Goal: Task Accomplishment & Management: Complete application form

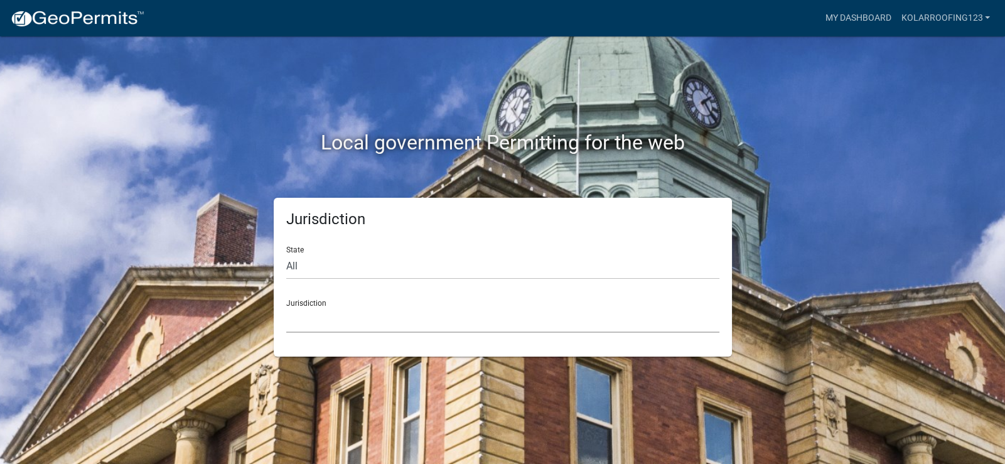
click at [304, 323] on select "[GEOGRAPHIC_DATA], [US_STATE] [GEOGRAPHIC_DATA], [US_STATE][PERSON_NAME][GEOGRA…" at bounding box center [502, 320] width 433 height 26
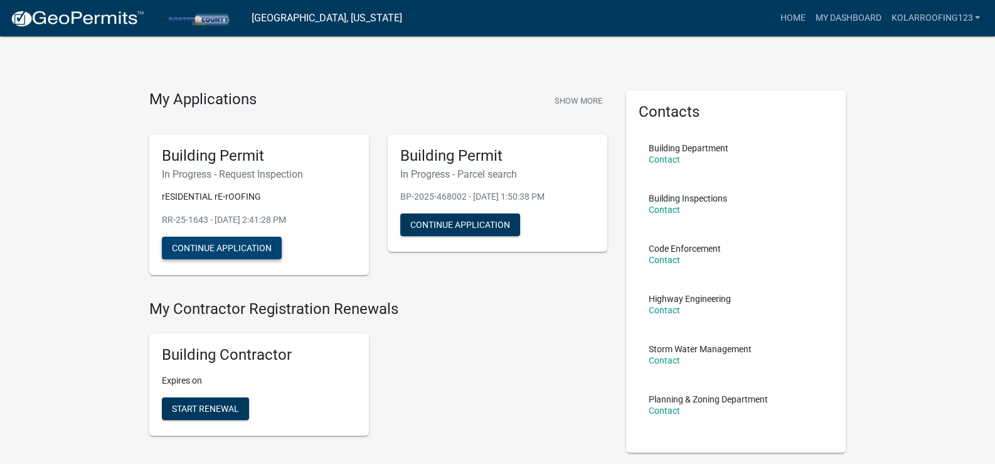
click at [259, 248] on button "Continue Application" at bounding box center [222, 248] width 120 height 23
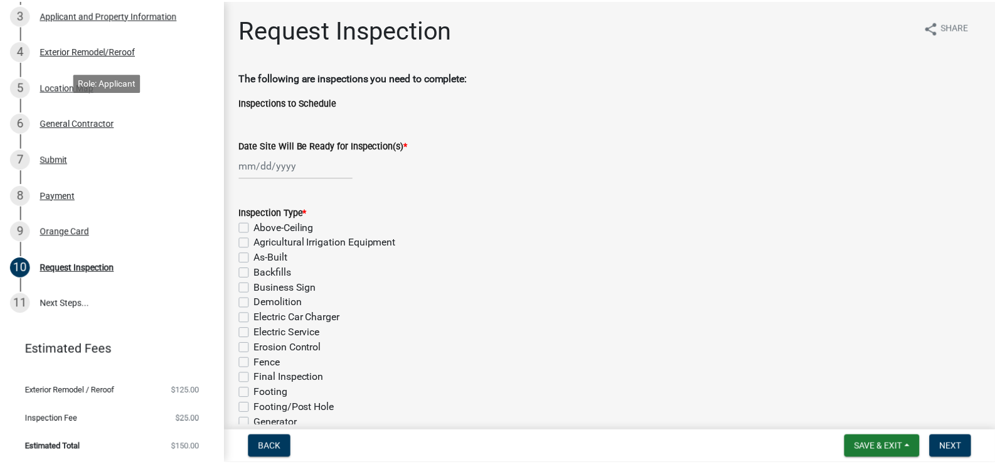
scroll to position [216, 0]
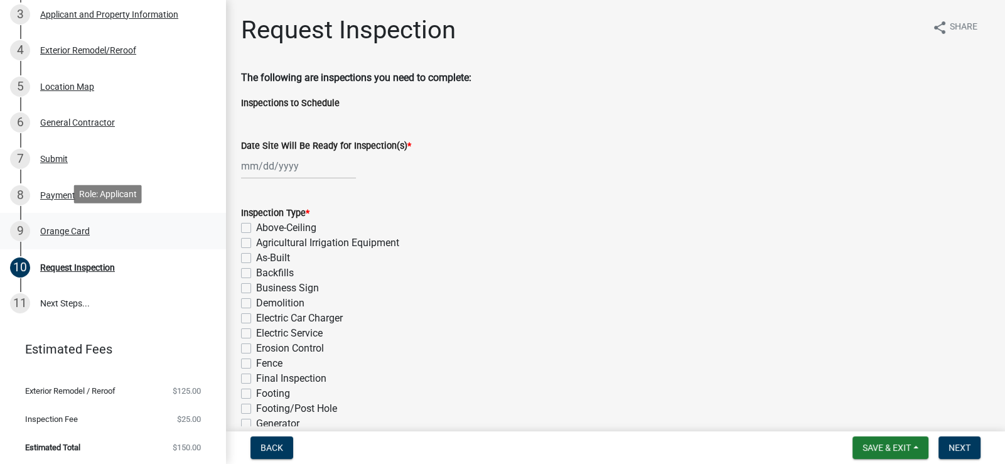
click at [57, 229] on div "Orange Card" at bounding box center [65, 231] width 50 height 9
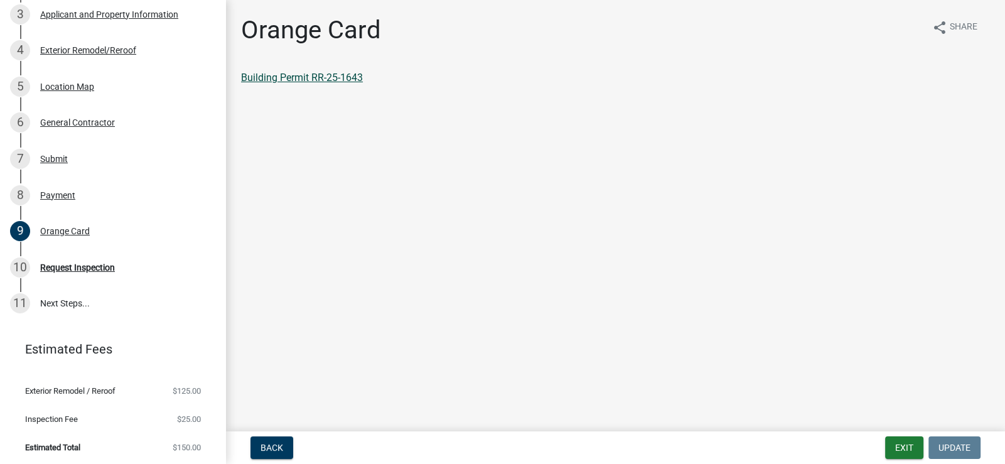
click at [326, 75] on link "Building Permit RR-25-1643" at bounding box center [302, 78] width 122 height 12
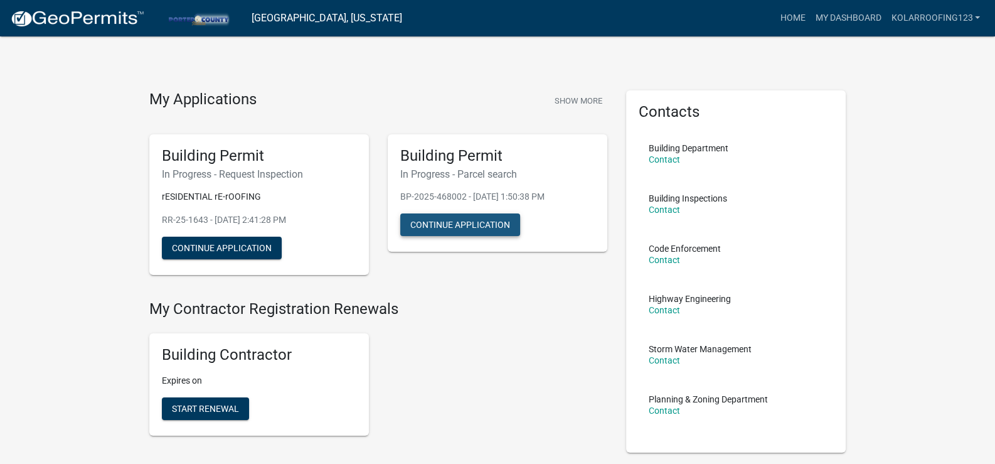
click at [496, 216] on button "Continue Application" at bounding box center [460, 224] width 120 height 23
click at [568, 105] on button "Show More" at bounding box center [579, 100] width 58 height 21
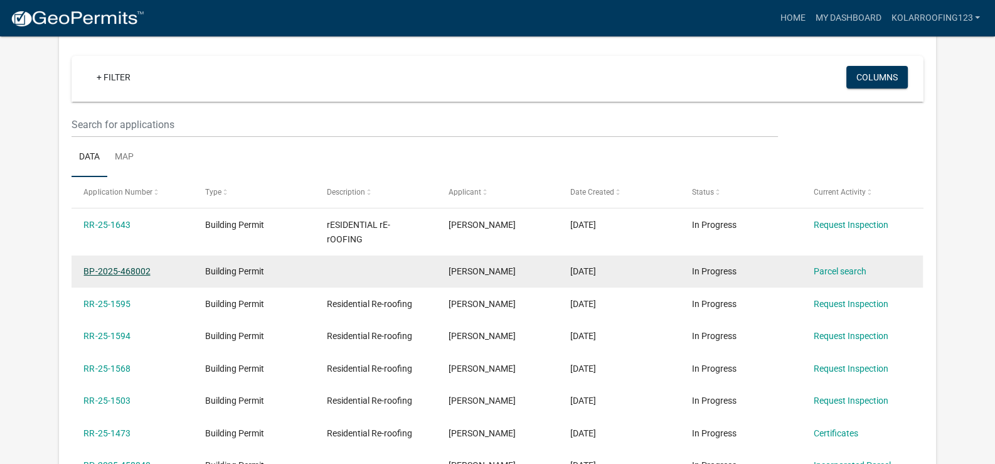
scroll to position [103, 0]
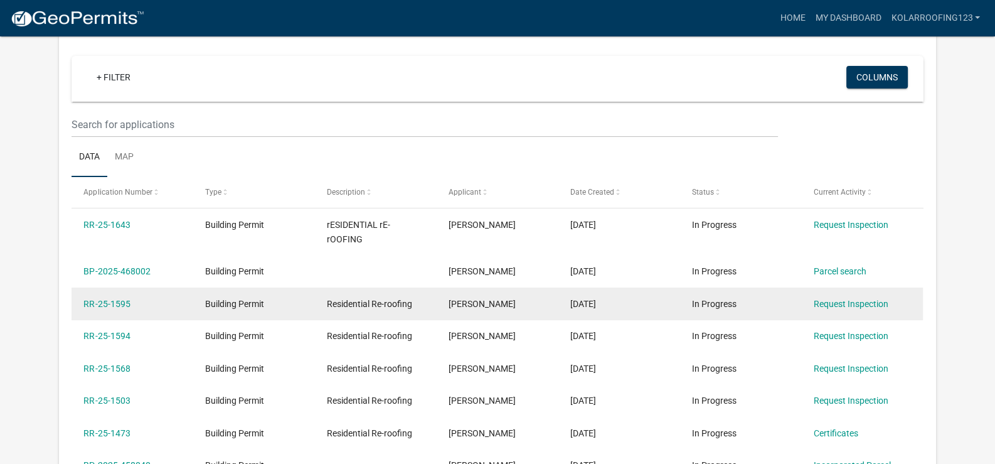
click at [117, 297] on div "RR-25-1595" at bounding box center [131, 304] width 97 height 14
click at [112, 305] on link "RR-25-1595" at bounding box center [106, 304] width 46 height 10
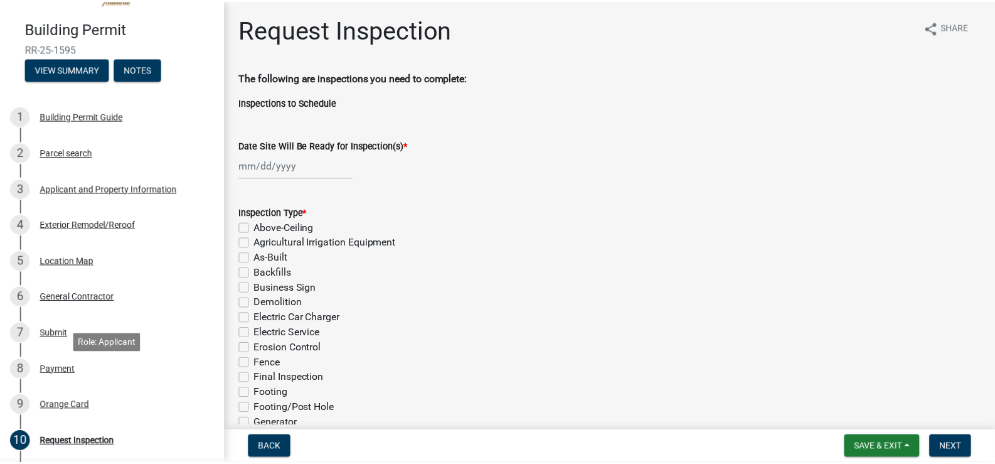
scroll to position [125, 0]
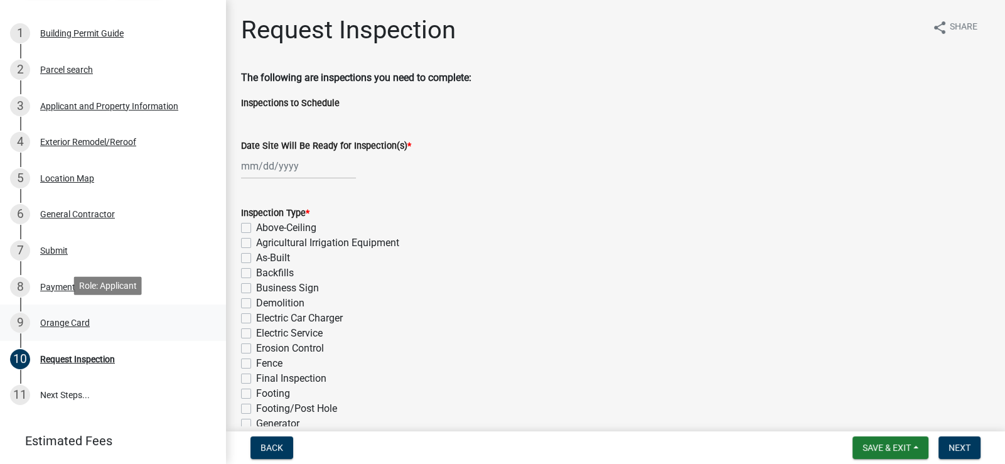
click at [55, 318] on div "Orange Card" at bounding box center [65, 322] width 50 height 9
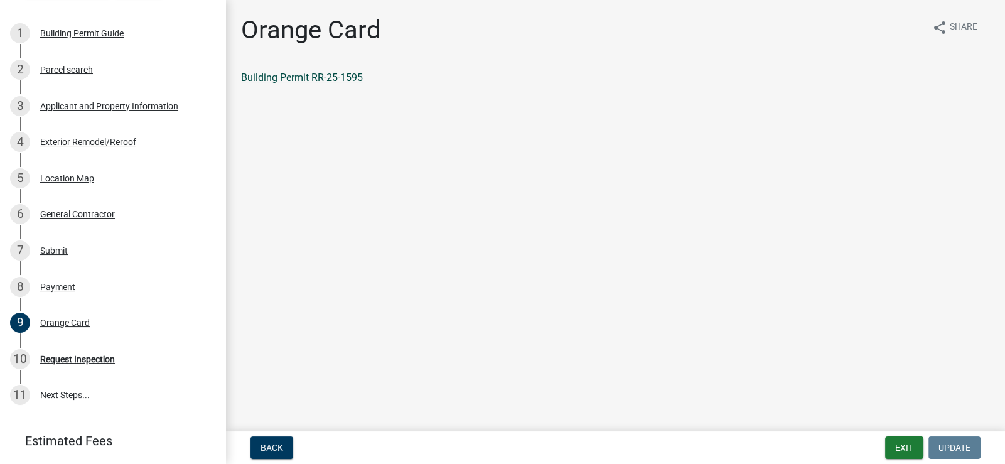
click at [331, 75] on link "Building Permit RR-25-1595" at bounding box center [302, 78] width 122 height 12
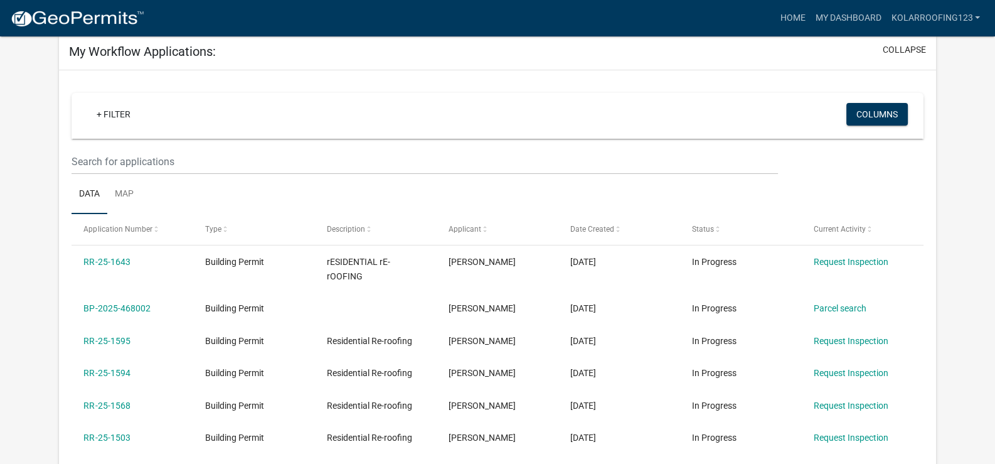
scroll to position [62, 0]
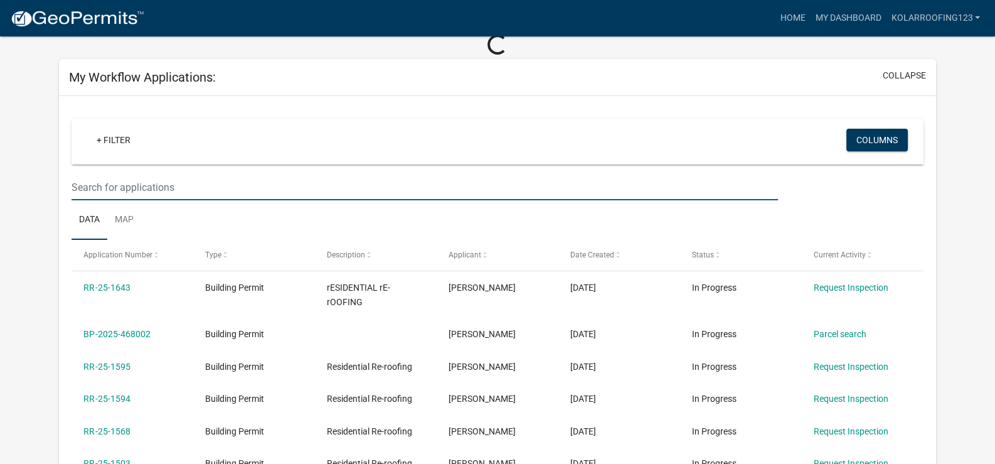
click at [151, 184] on input "text" at bounding box center [425, 187] width 707 height 26
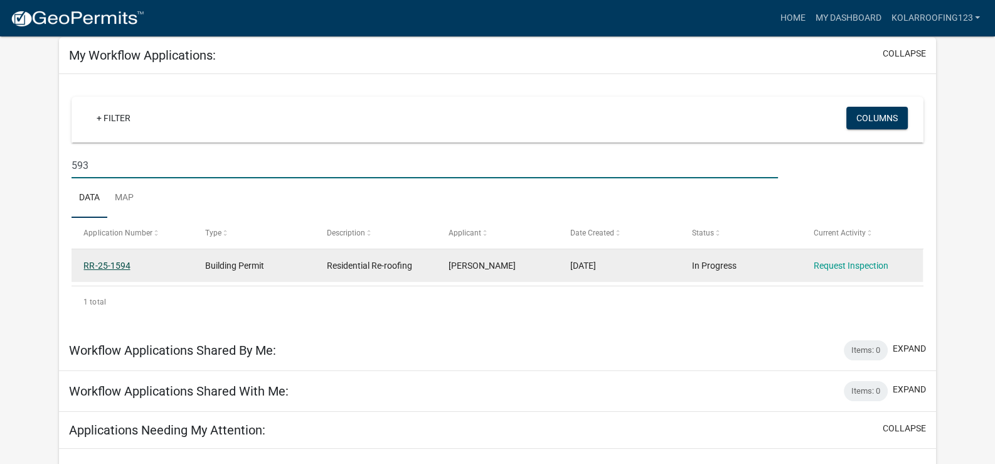
type input "593"
click at [122, 260] on link "RR-25-1594" at bounding box center [106, 265] width 46 height 10
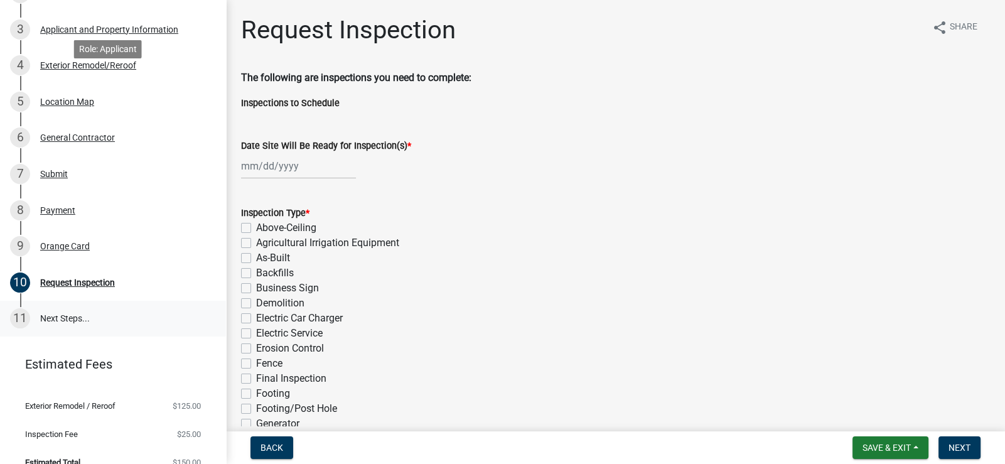
scroll to position [216, 0]
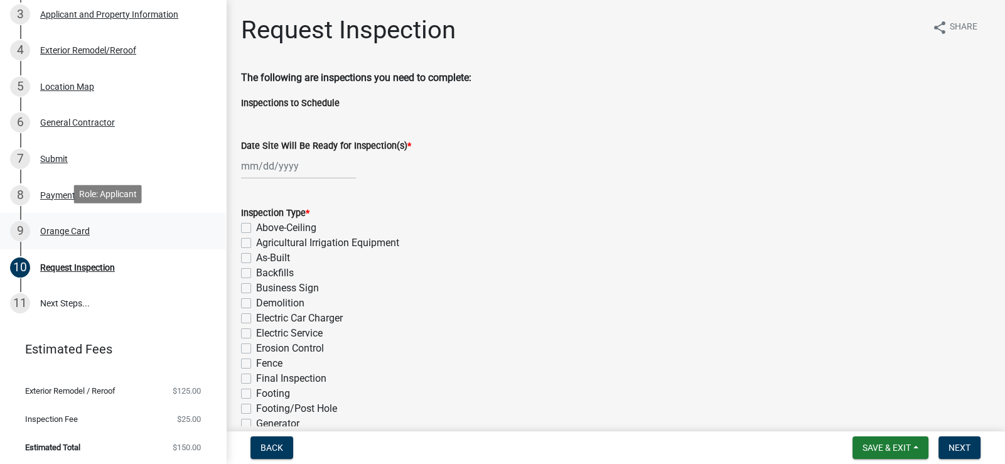
click at [68, 230] on div "Orange Card" at bounding box center [65, 231] width 50 height 9
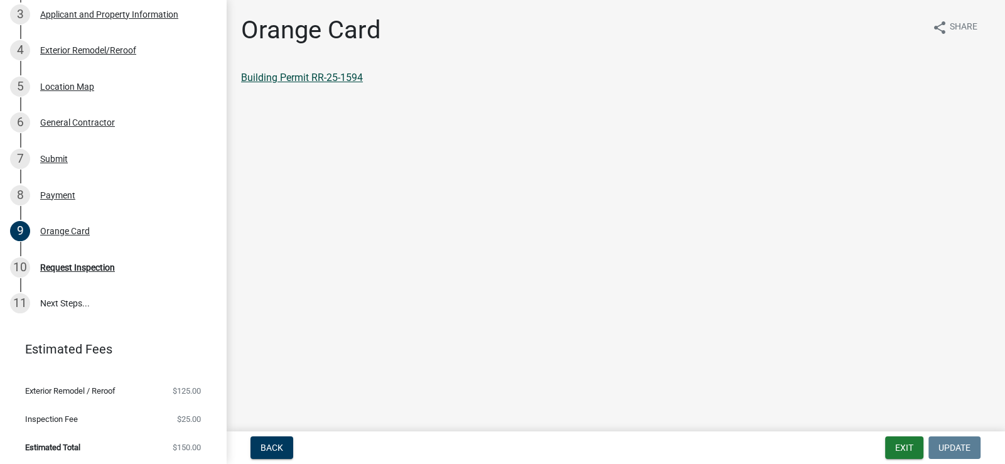
click at [324, 78] on link "Building Permit RR-25-1594" at bounding box center [302, 78] width 122 height 12
click at [64, 263] on div "Request Inspection" at bounding box center [77, 267] width 75 height 9
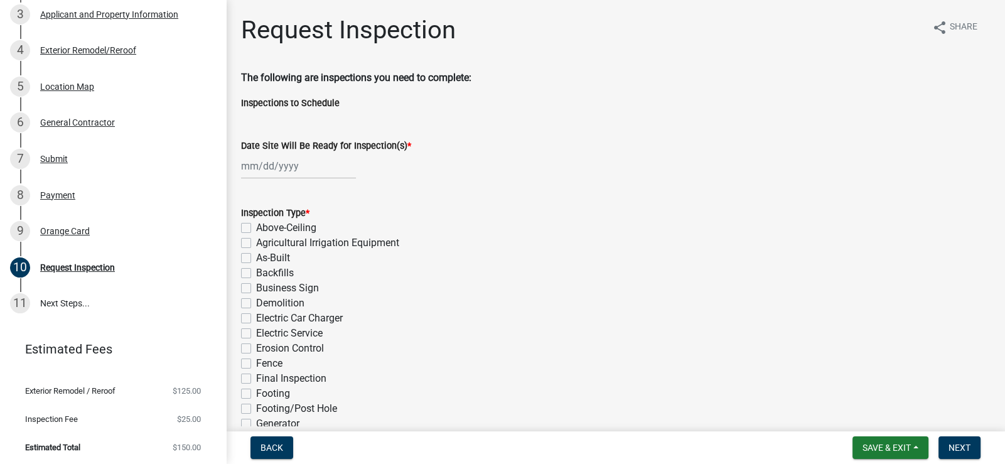
select select "9"
select select "2025"
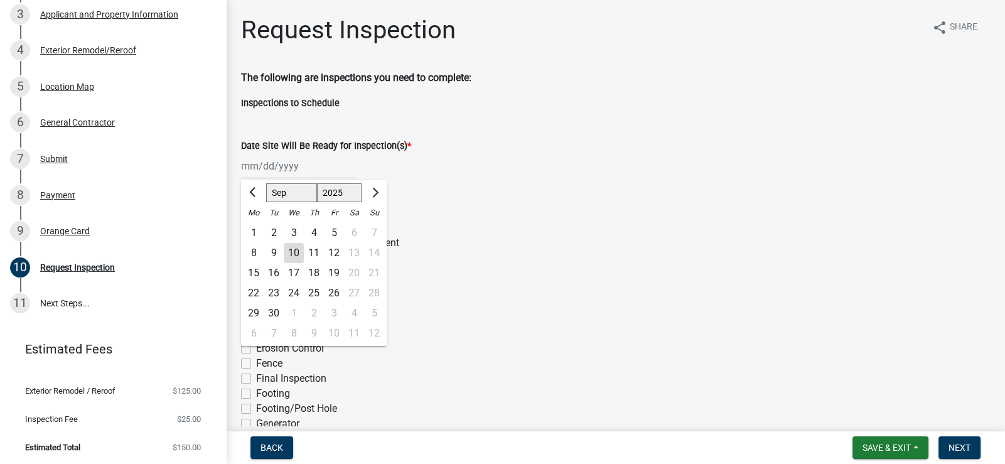
click at [248, 169] on div "[PERSON_NAME] Feb Mar Apr [PERSON_NAME][DATE] Oct Nov [DATE] 1526 1527 1528 152…" at bounding box center [298, 166] width 115 height 26
click at [291, 165] on input "Date Site Will Be Ready for Inspection(s) *" at bounding box center [298, 166] width 115 height 26
click at [471, 304] on div "Demolition" at bounding box center [615, 303] width 749 height 15
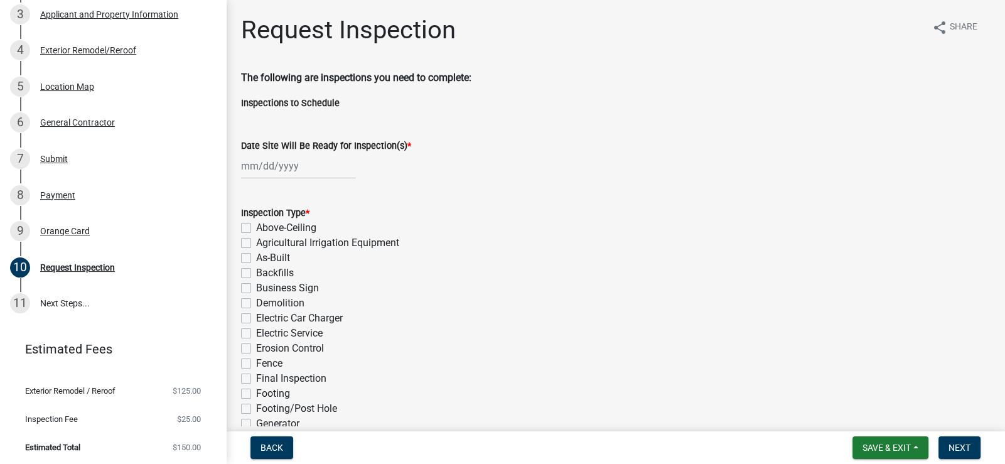
select select "9"
select select "2025"
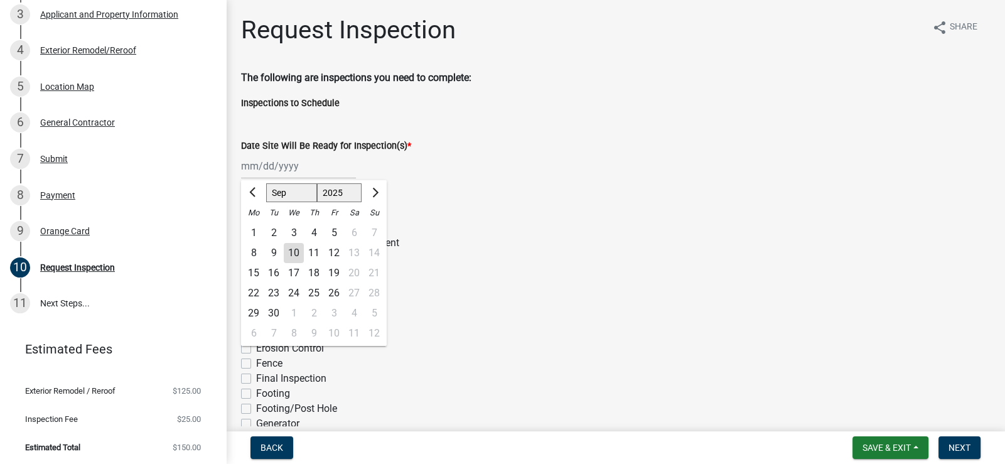
click at [306, 172] on div "[PERSON_NAME] Feb Mar Apr [PERSON_NAME][DATE] Oct Nov [DATE] 1526 1527 1528 152…" at bounding box center [298, 166] width 115 height 26
click at [312, 253] on div "11" at bounding box center [314, 253] width 20 height 20
type input "[DATE]"
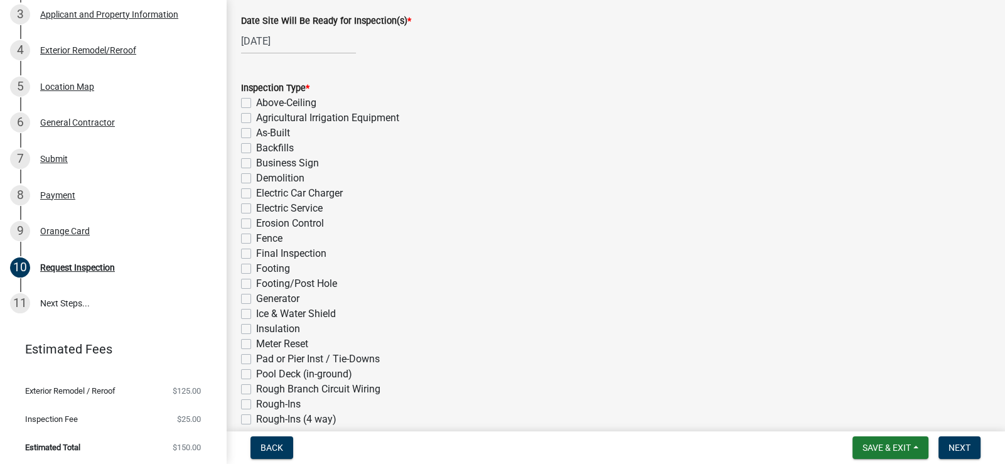
scroll to position [188, 0]
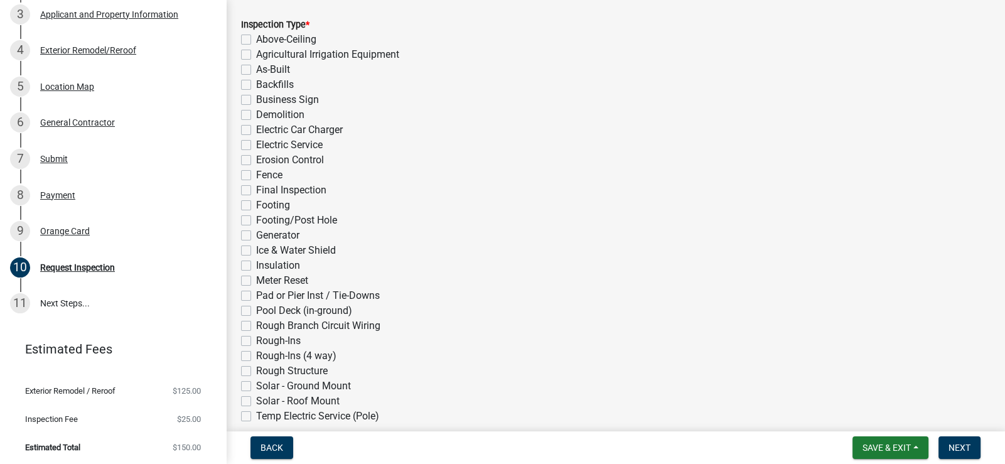
click at [297, 245] on label "Ice & Water Shield" at bounding box center [296, 250] width 80 height 15
click at [264, 245] on input "Ice & Water Shield" at bounding box center [260, 247] width 8 height 8
checkbox input "true"
checkbox input "false"
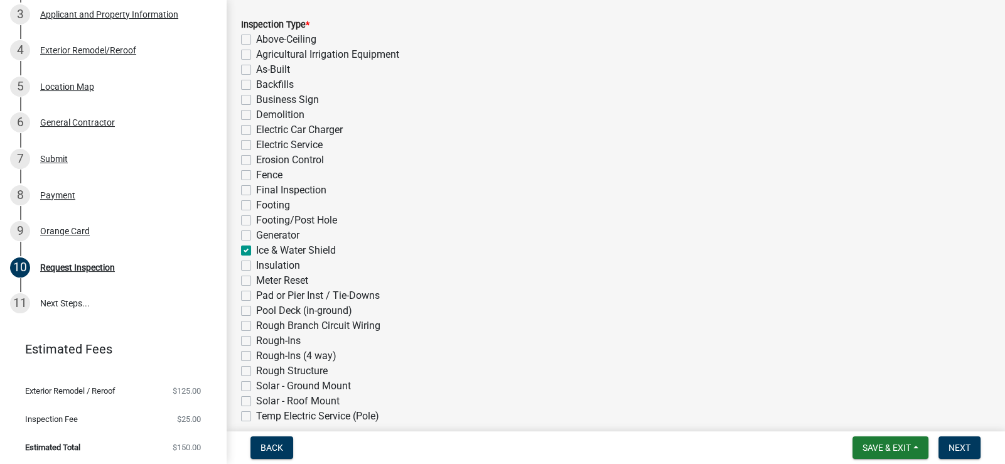
checkbox input "false"
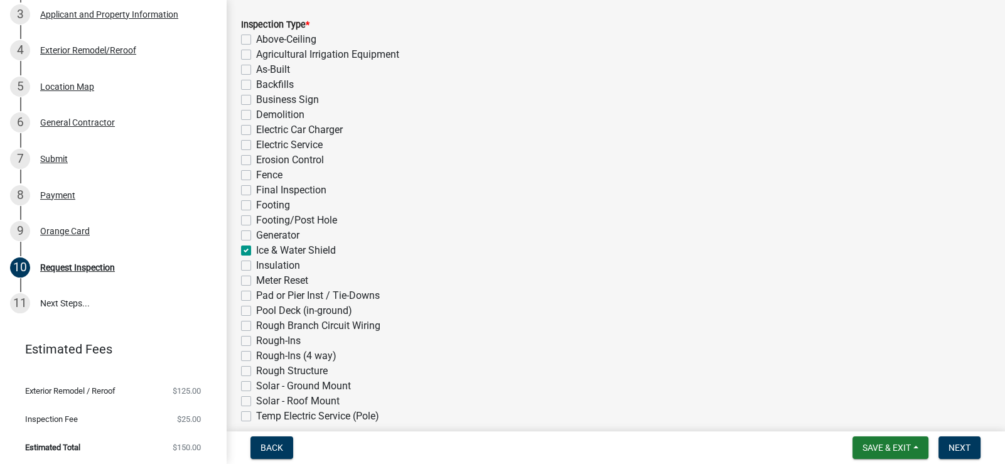
checkbox input "false"
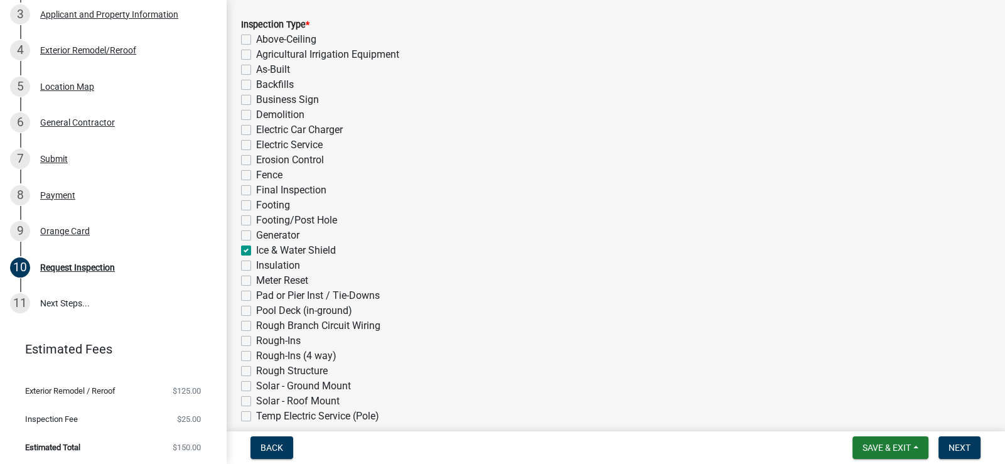
checkbox input "false"
checkbox input "true"
checkbox input "false"
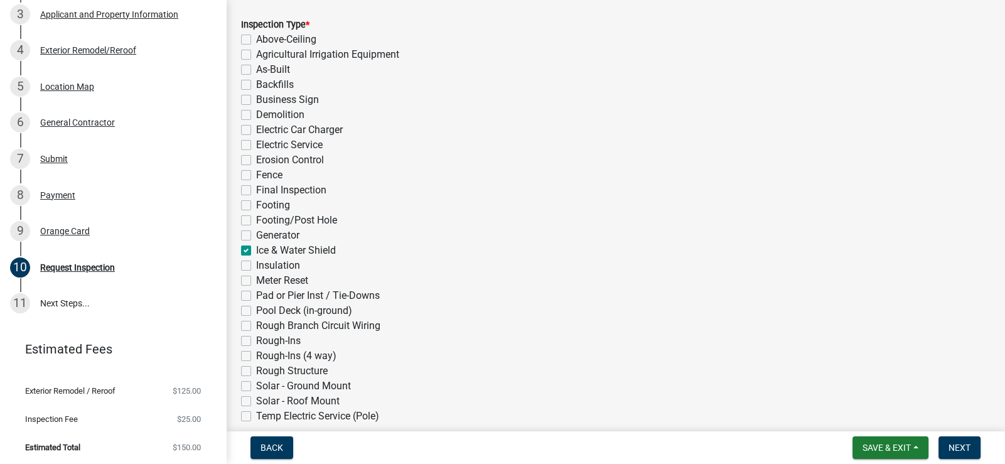
checkbox input "false"
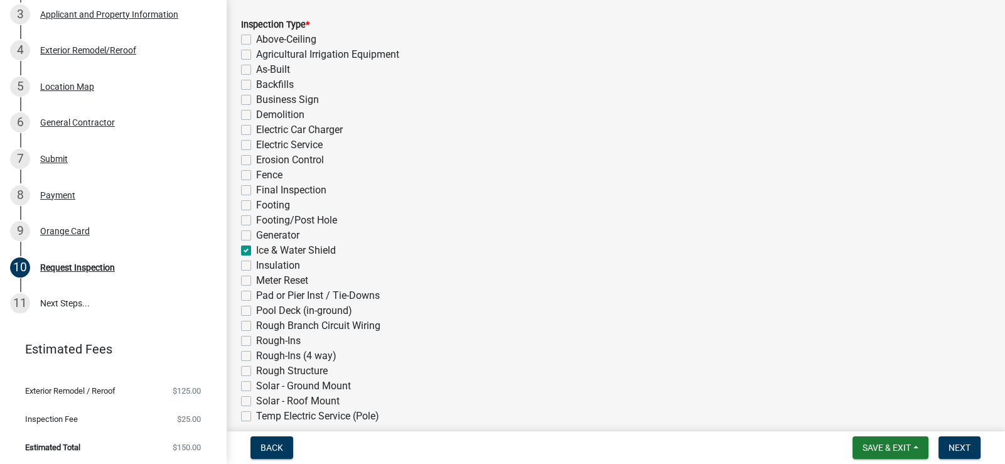
checkbox input "false"
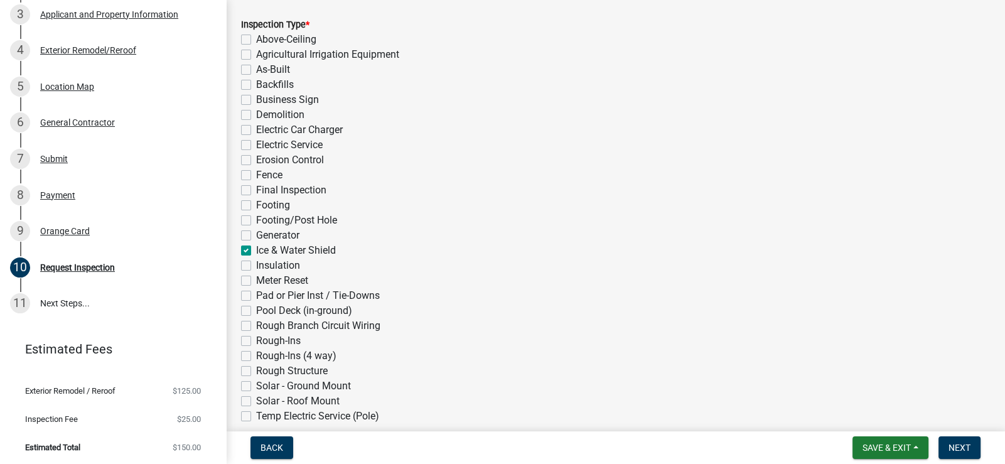
checkbox input "false"
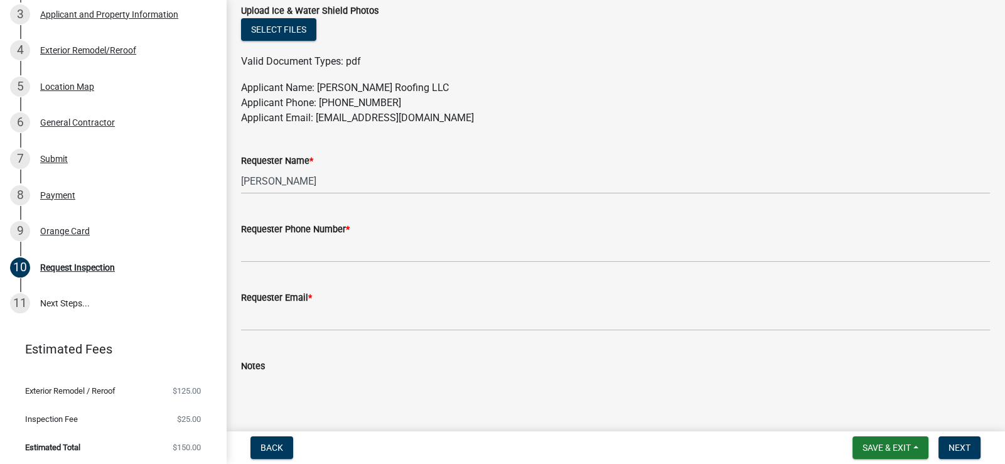
scroll to position [755, 0]
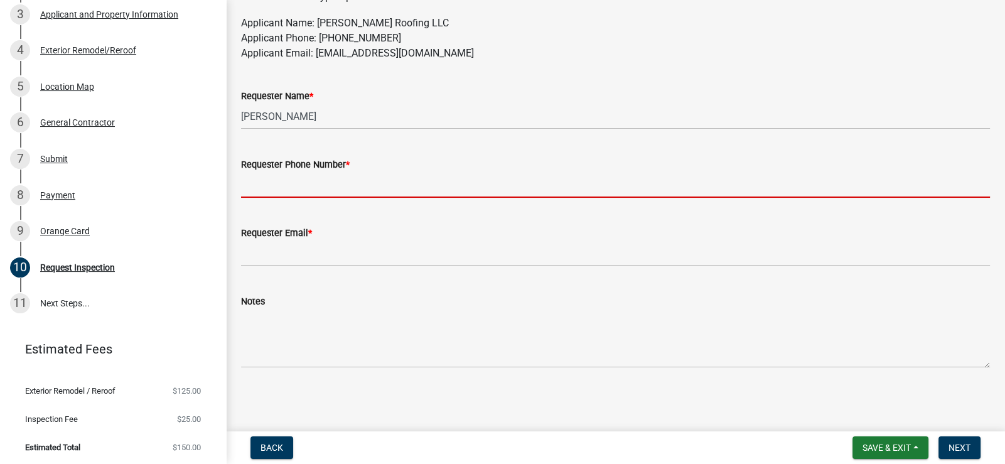
click at [287, 184] on input "Requester Phone Number *" at bounding box center [615, 185] width 749 height 26
type input "2193636714"
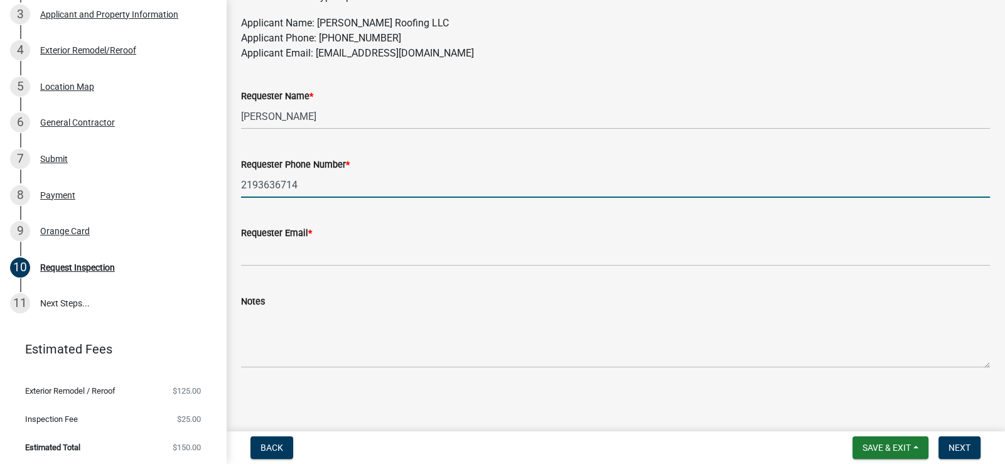
type input "[EMAIL_ADDRESS][DOMAIN_NAME]"
click at [962, 442] on span "Next" at bounding box center [959, 447] width 22 height 10
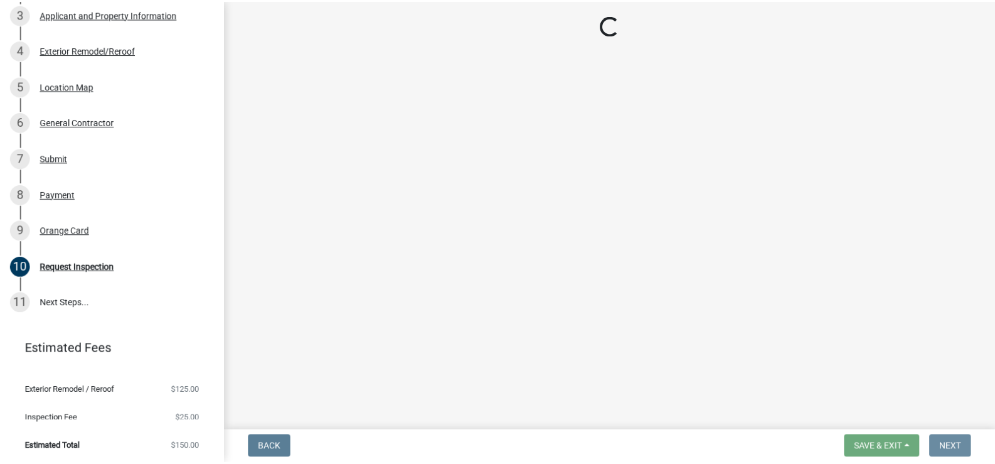
scroll to position [0, 0]
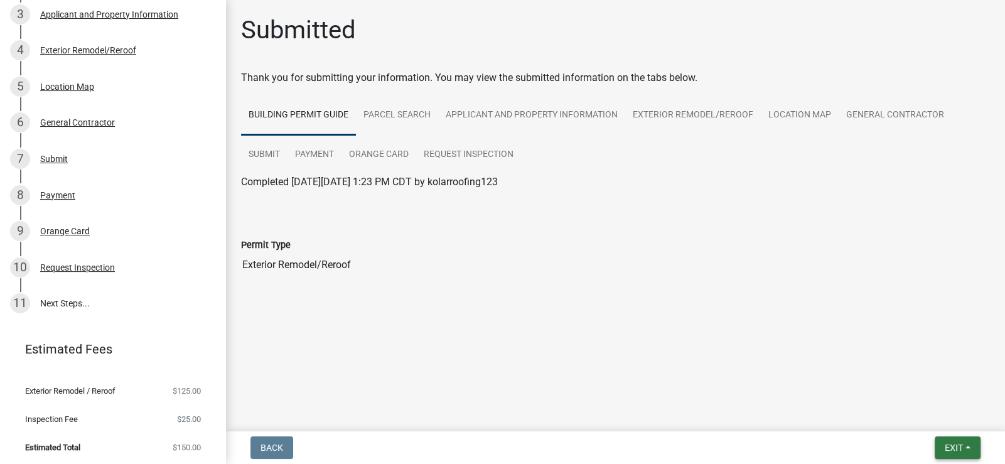
click at [947, 444] on span "Exit" at bounding box center [953, 447] width 18 height 10
click at [914, 387] on button "Save" at bounding box center [930, 385] width 100 height 30
click at [961, 447] on span "Exit" at bounding box center [953, 447] width 18 height 10
click at [930, 419] on button "Save & Exit" at bounding box center [930, 415] width 100 height 30
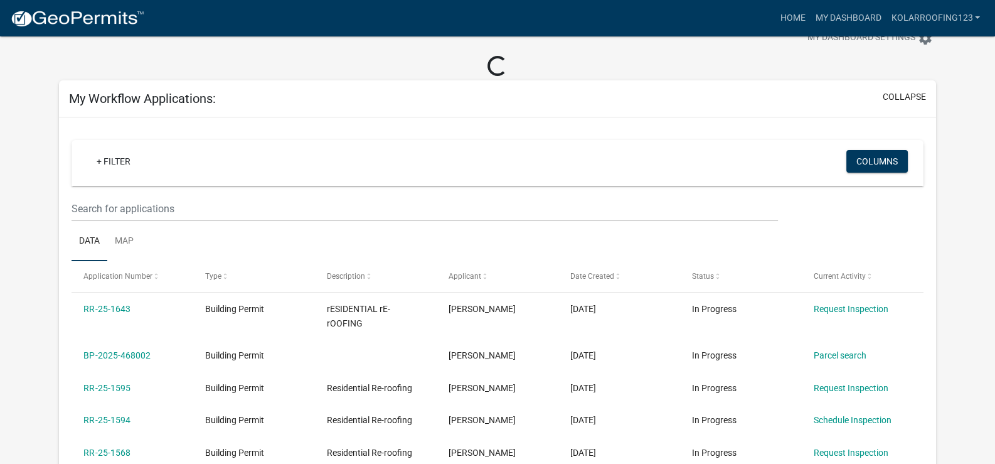
scroll to position [62, 0]
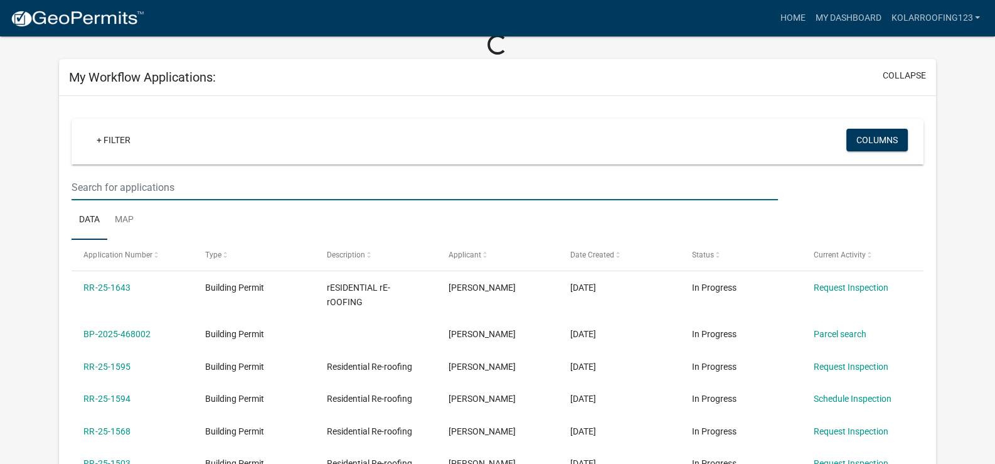
click at [122, 188] on input "text" at bounding box center [425, 187] width 707 height 26
paste input "[PERSON_NAME]"
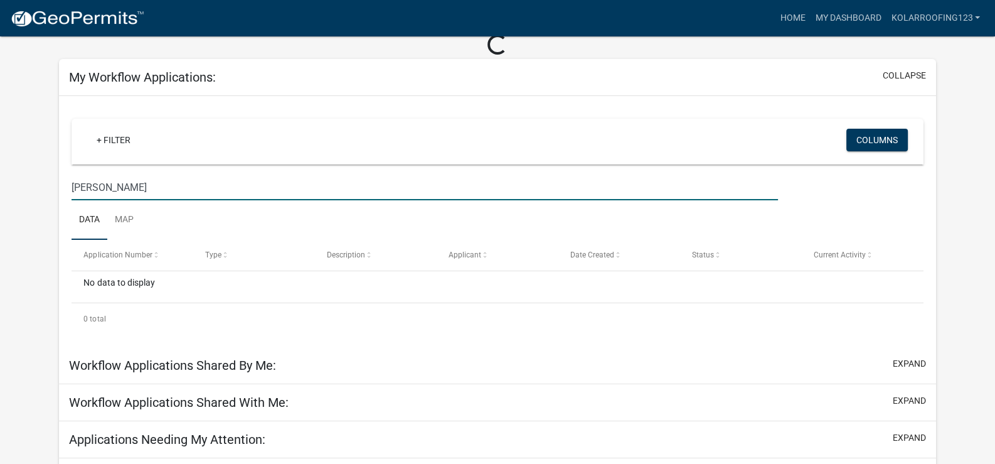
drag, startPoint x: 154, startPoint y: 193, endPoint x: 70, endPoint y: 192, distance: 84.1
click at [70, 192] on div "[PERSON_NAME]" at bounding box center [424, 187] width 725 height 26
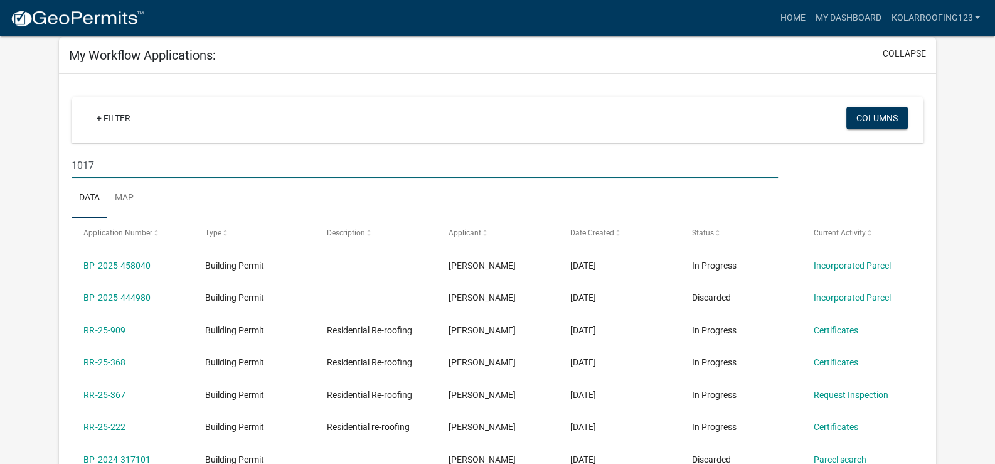
type input "10178"
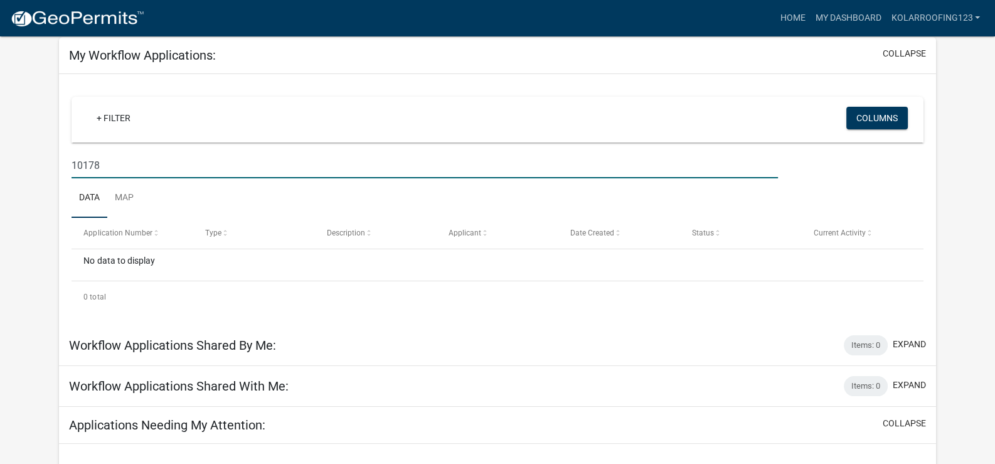
drag, startPoint x: 127, startPoint y: 158, endPoint x: 0, endPoint y: 152, distance: 127.5
